Goal: Task Accomplishment & Management: Use online tool/utility

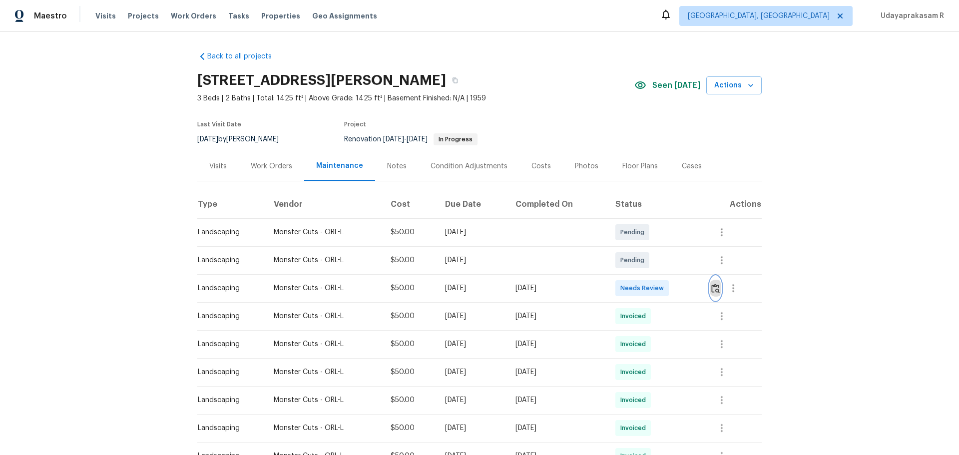
click at [682, 289] on img "button" at bounding box center [715, 288] width 8 height 9
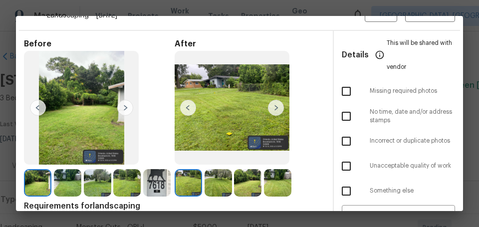
scroll to position [50, 0]
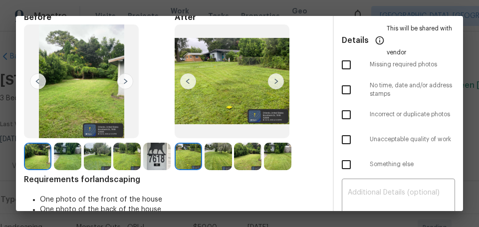
click at [273, 77] on img at bounding box center [276, 81] width 16 height 16
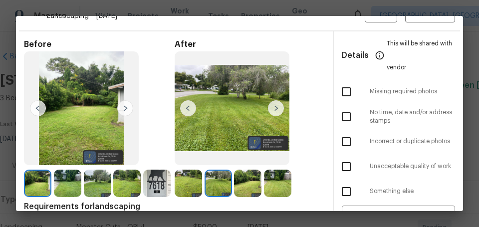
scroll to position [0, 0]
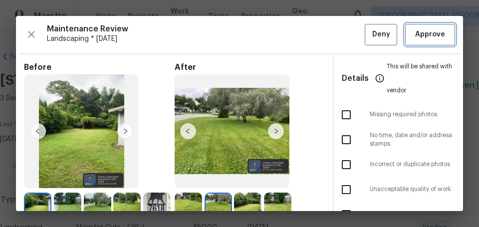
click at [425, 27] on button "Approve" at bounding box center [430, 34] width 50 height 21
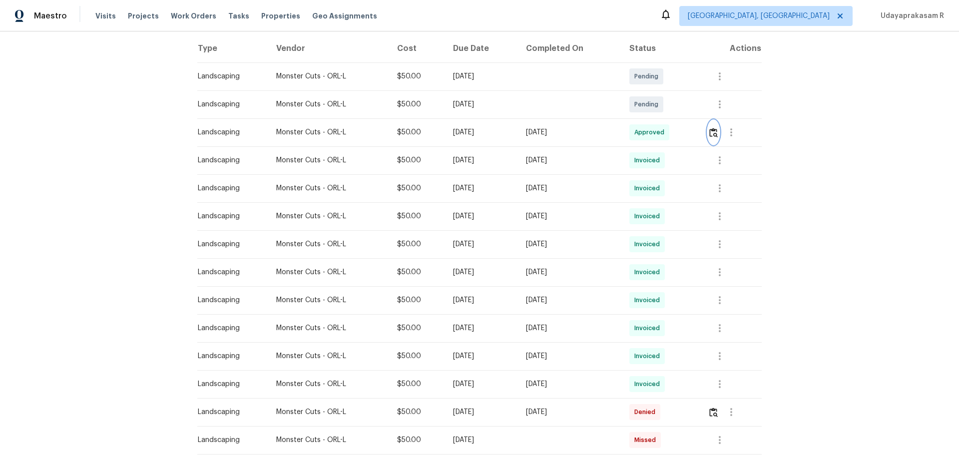
scroll to position [156, 0]
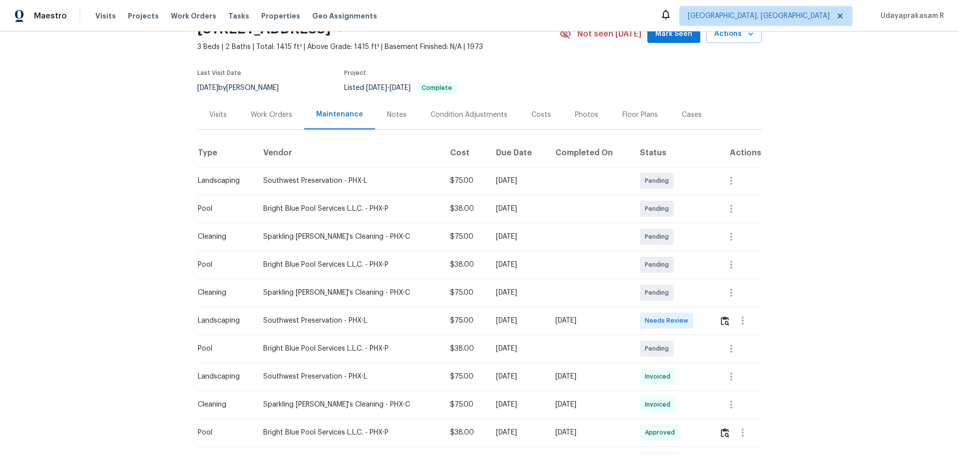
scroll to position [100, 0]
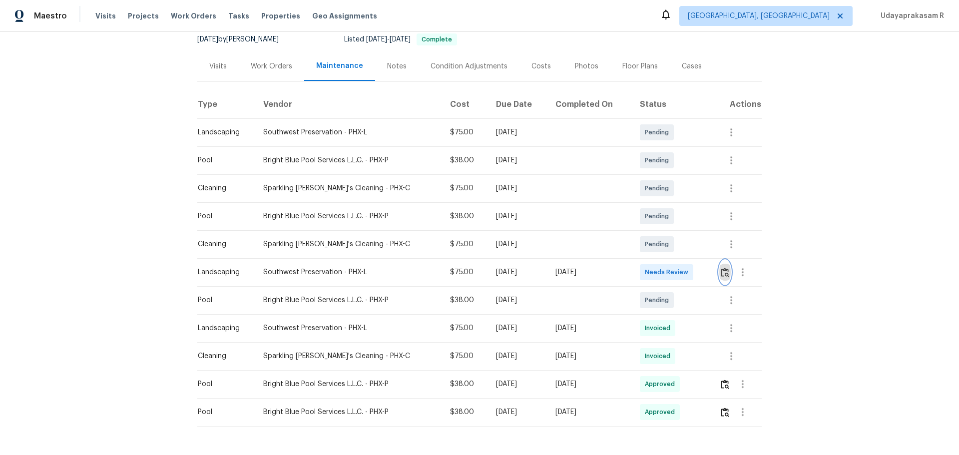
click at [682, 269] on img "button" at bounding box center [725, 272] width 8 height 9
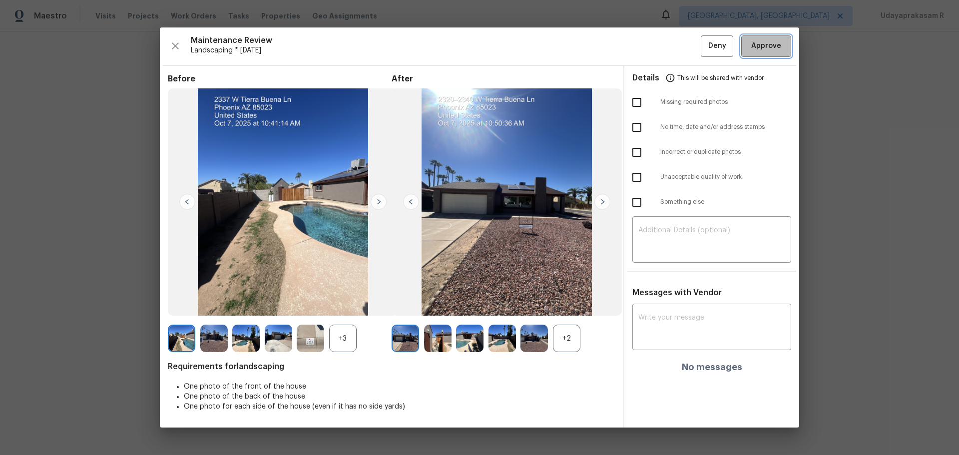
click at [682, 44] on span "Approve" at bounding box center [766, 46] width 30 height 12
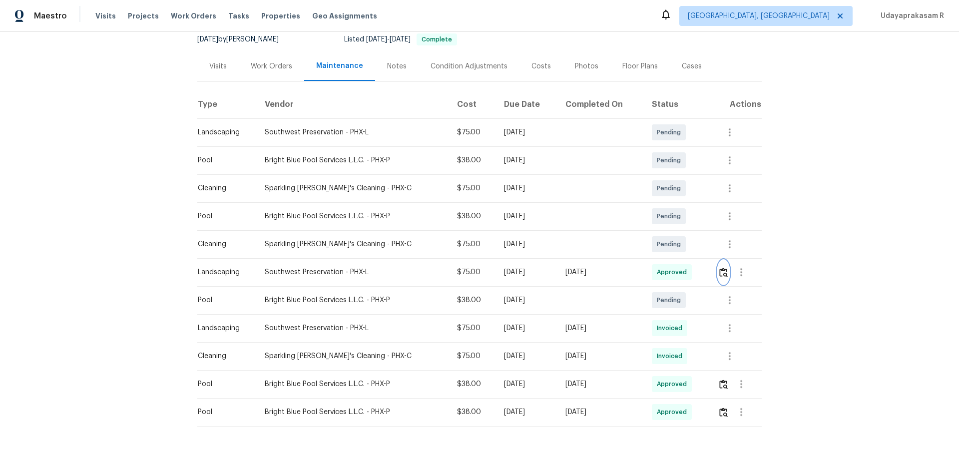
scroll to position [0, 0]
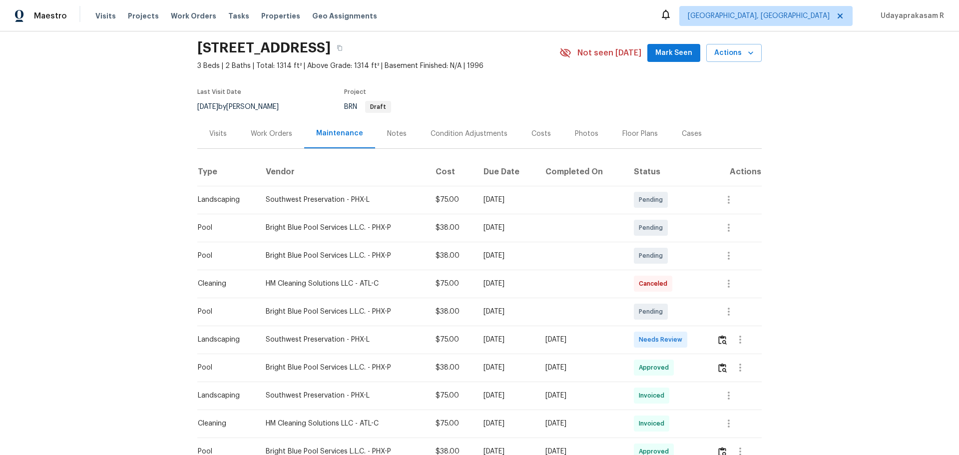
scroll to position [50, 0]
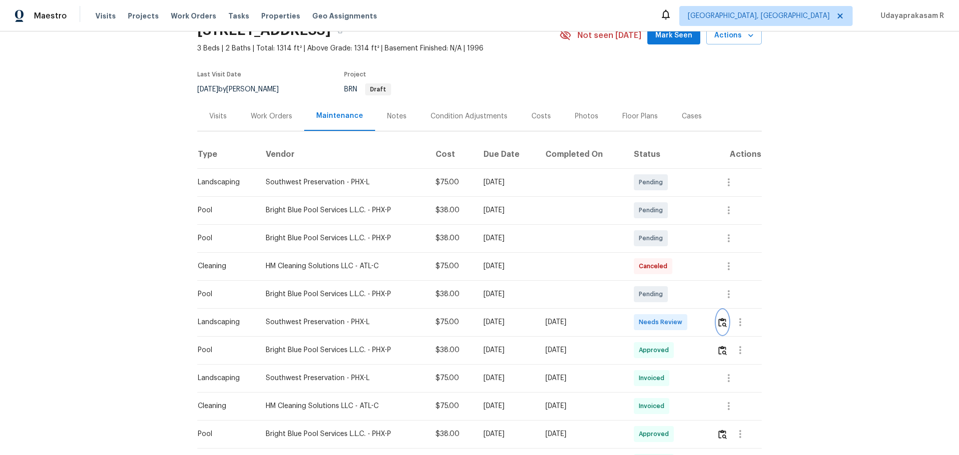
click at [682, 299] on img "button" at bounding box center [722, 322] width 8 height 9
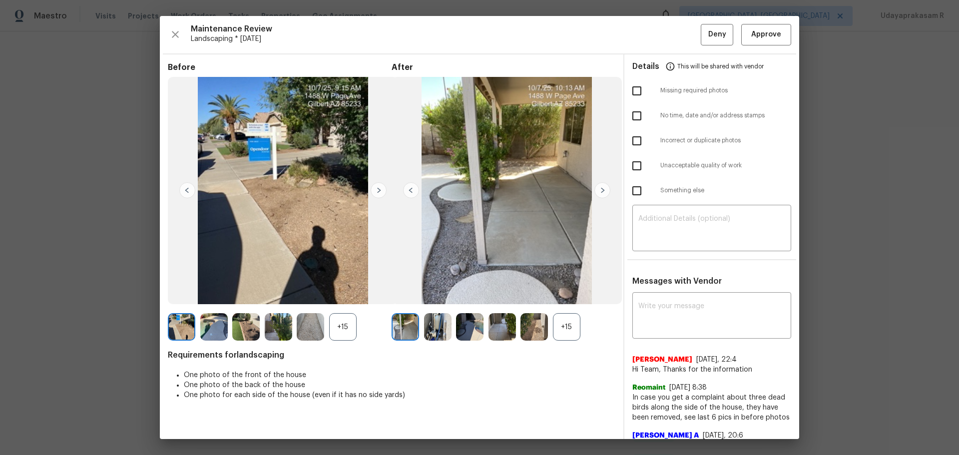
click at [377, 185] on img at bounding box center [378, 190] width 16 height 16
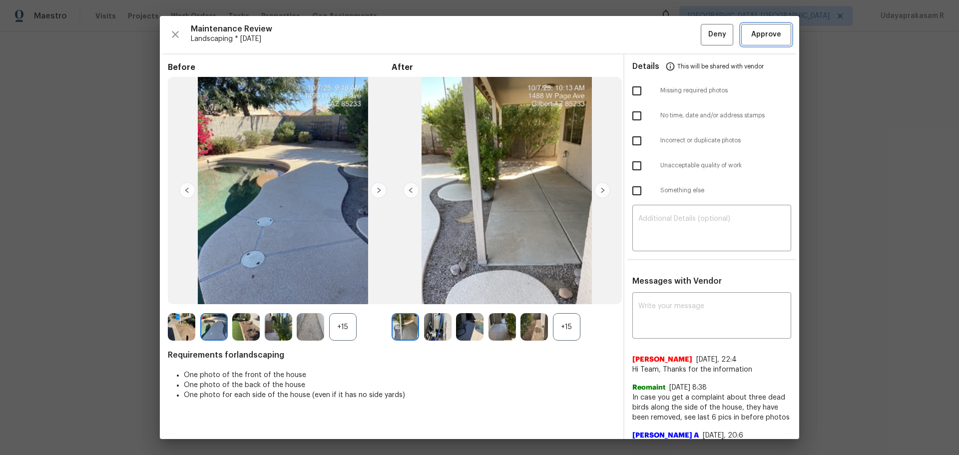
click at [682, 39] on span "Approve" at bounding box center [766, 34] width 30 height 12
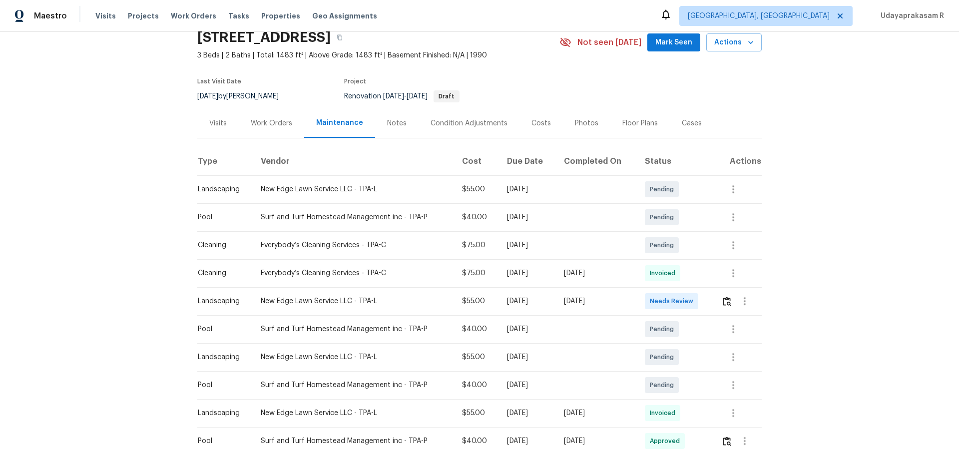
scroll to position [100, 0]
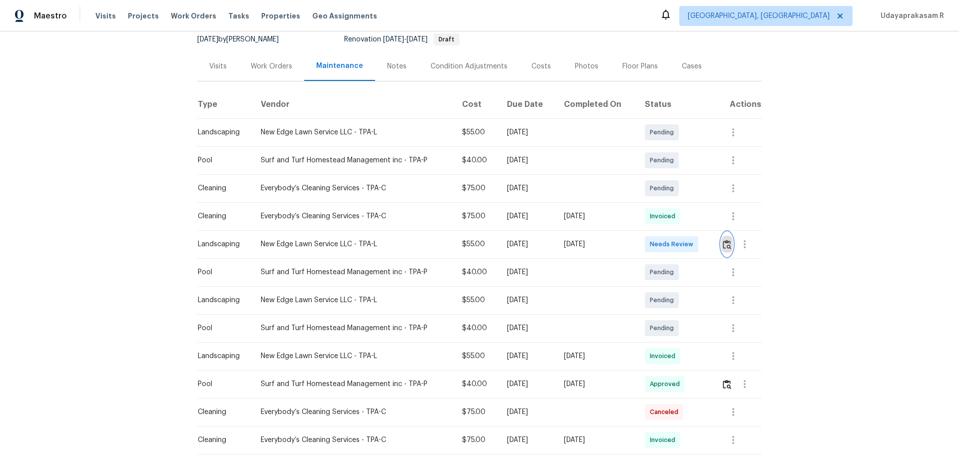
click at [682, 244] on img "button" at bounding box center [727, 244] width 8 height 9
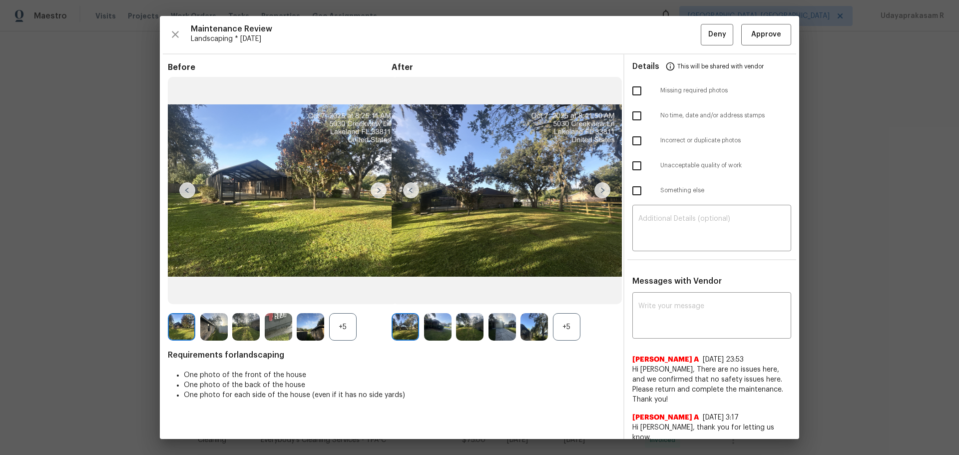
click at [603, 188] on img at bounding box center [602, 190] width 16 height 16
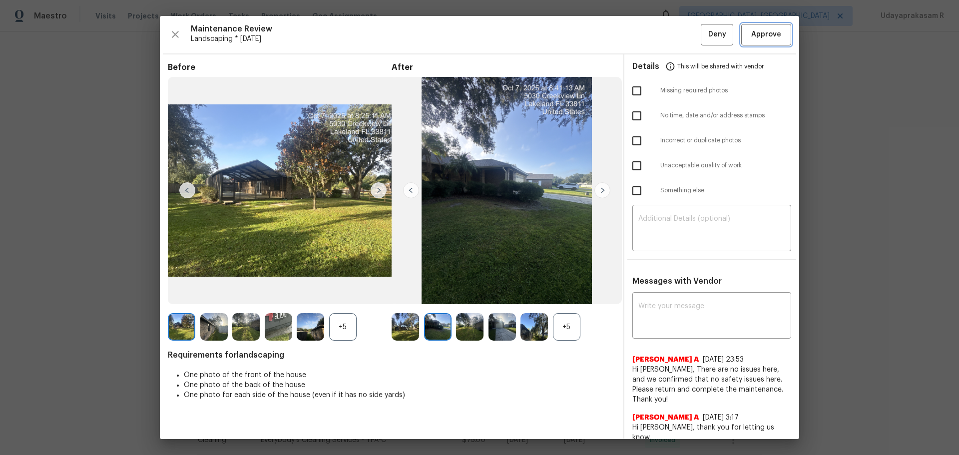
click at [682, 36] on span "Approve" at bounding box center [766, 34] width 30 height 12
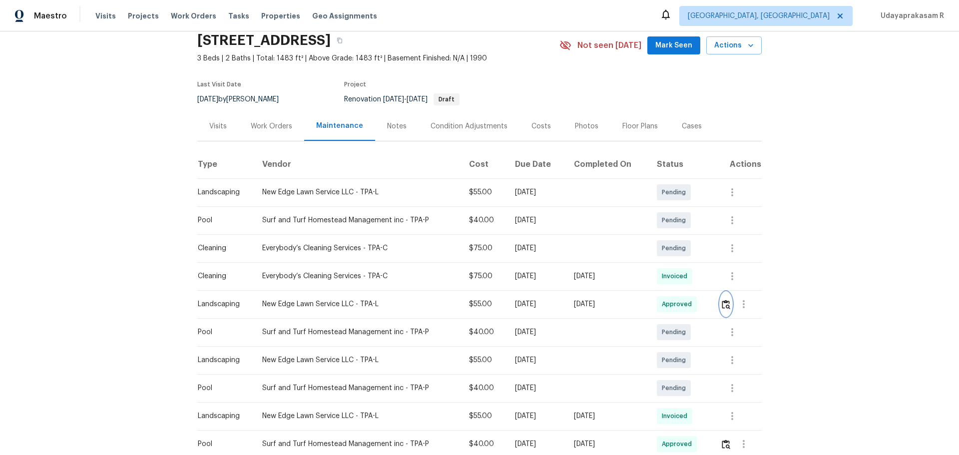
scroll to position [0, 0]
